Goal: Information Seeking & Learning: Find specific fact

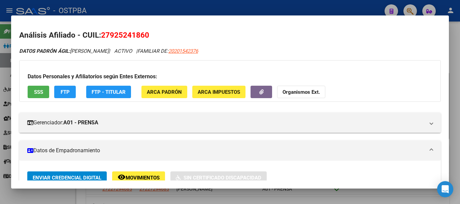
scroll to position [34, 0]
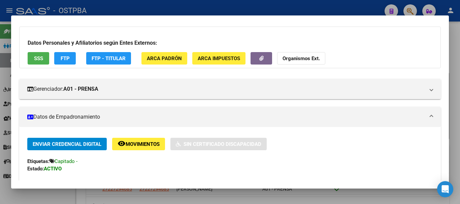
click at [184, 198] on div at bounding box center [230, 102] width 460 height 204
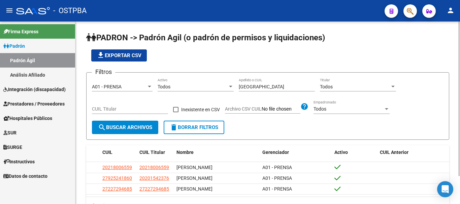
click at [259, 86] on input "[GEOGRAPHIC_DATA]" at bounding box center [277, 87] width 76 height 6
type input "s"
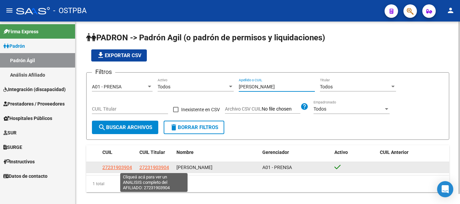
type input "[PERSON_NAME]"
click at [150, 167] on span "27231903904" at bounding box center [154, 167] width 30 height 5
type textarea "27231903904"
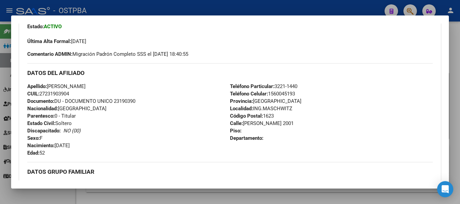
scroll to position [202, 0]
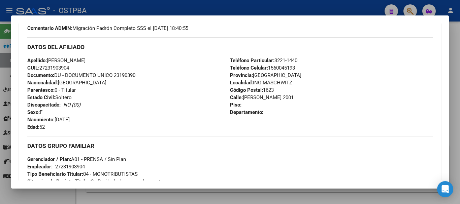
click at [164, 193] on div at bounding box center [230, 102] width 460 height 204
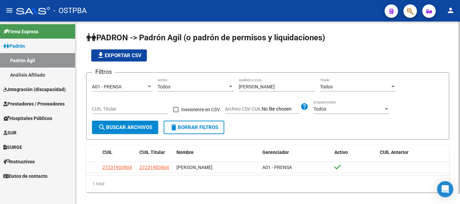
click at [267, 85] on input "[PERSON_NAME]" at bounding box center [277, 87] width 76 height 6
type input "f"
type input "1"
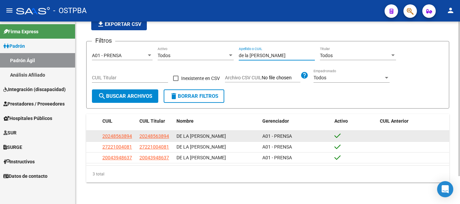
scroll to position [33, 0]
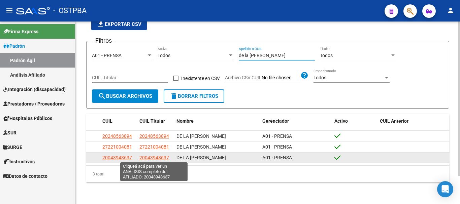
type input "de la [PERSON_NAME]"
click at [155, 158] on span "20043948637" at bounding box center [154, 157] width 30 height 5
type textarea "20043948637"
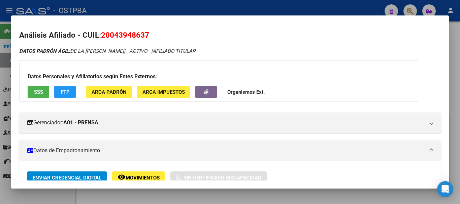
drag, startPoint x: 181, startPoint y: 198, endPoint x: 188, endPoint y: 189, distance: 11.3
click at [181, 197] on div at bounding box center [230, 102] width 460 height 204
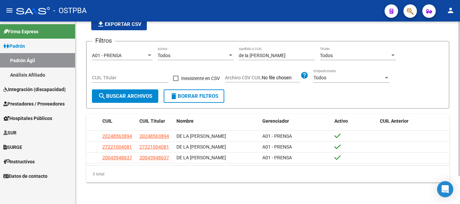
click at [271, 53] on input "de la [PERSON_NAME]" at bounding box center [277, 56] width 76 height 6
type input "d"
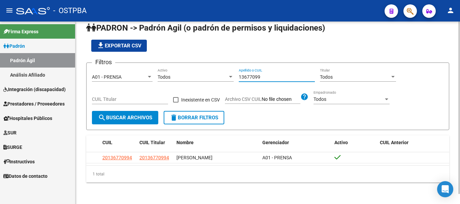
scroll to position [11, 0]
click at [263, 76] on input "13677099" at bounding box center [277, 77] width 76 height 6
type input "1"
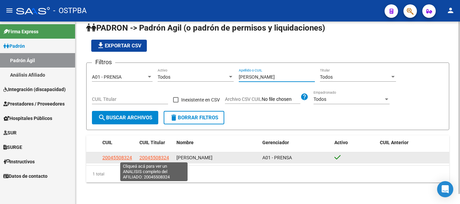
type input "[PERSON_NAME]"
click at [155, 158] on span "20045508324" at bounding box center [154, 157] width 30 height 5
type textarea "20045508324"
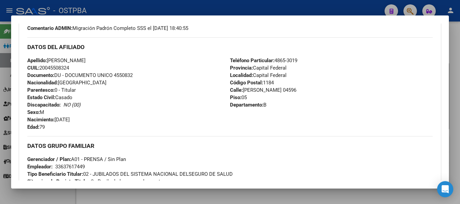
scroll to position [0, 0]
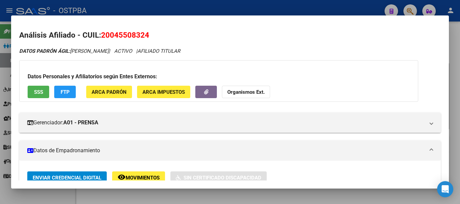
drag, startPoint x: 220, startPoint y: 195, endPoint x: 248, endPoint y: 149, distance: 54.2
click at [220, 194] on div at bounding box center [230, 102] width 460 height 204
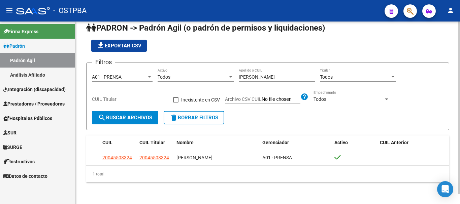
click at [269, 72] on div "[PERSON_NAME] Apellido o CUIL" at bounding box center [277, 74] width 76 height 13
type input "c"
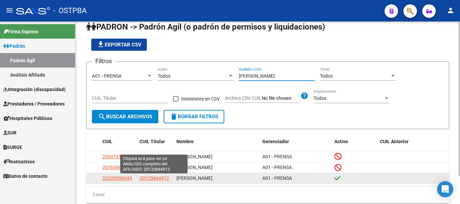
type input "[PERSON_NAME]"
click at [149, 180] on span "20120844912" at bounding box center [154, 178] width 30 height 5
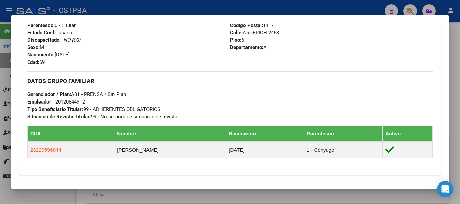
scroll to position [269, 0]
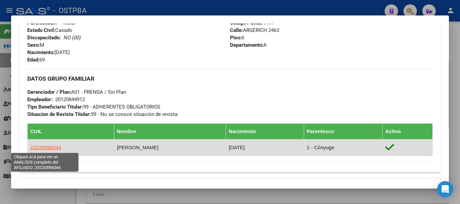
click at [52, 146] on span "23220596044" at bounding box center [45, 148] width 31 height 6
type textarea "23220596044"
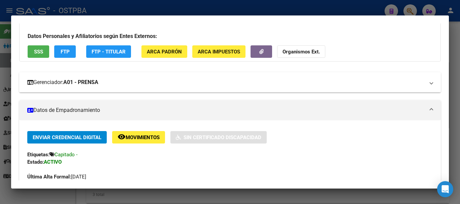
scroll to position [0, 0]
